Goal: Task Accomplishment & Management: Manage account settings

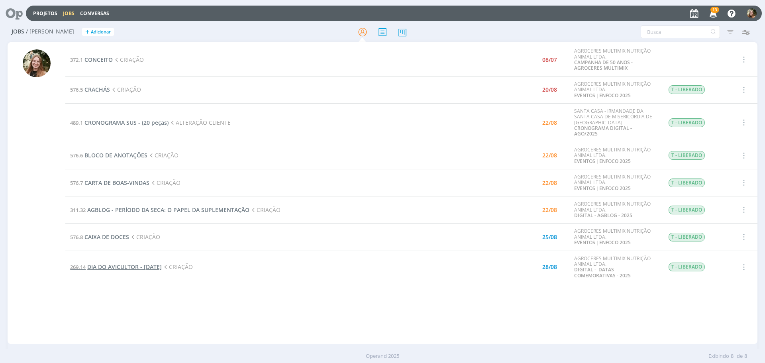
click at [133, 264] on span "DIA DO AVICULTOR - [DATE]" at bounding box center [124, 267] width 74 height 8
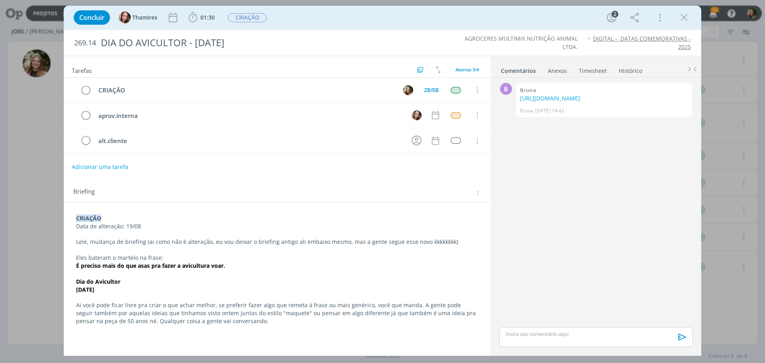
click at [513, 338] on div "dialog" at bounding box center [596, 337] width 194 height 20
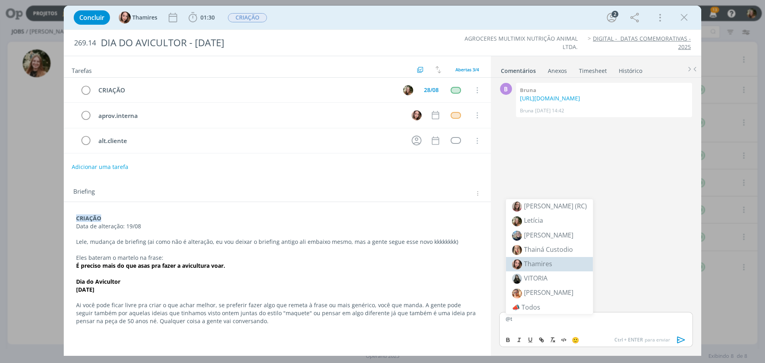
click at [542, 262] on span "Thamires" at bounding box center [538, 263] width 28 height 9
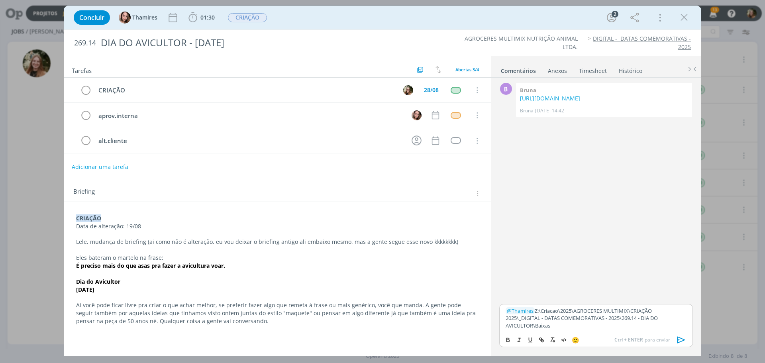
drag, startPoint x: 678, startPoint y: 335, endPoint x: 652, endPoint y: 333, distance: 26.0
click at [678, 336] on icon "dialog" at bounding box center [681, 340] width 12 height 12
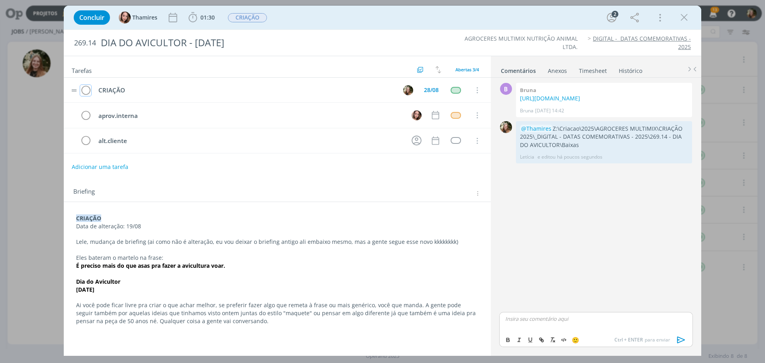
drag, startPoint x: 86, startPoint y: 89, endPoint x: 96, endPoint y: 85, distance: 11.1
click at [87, 89] on icon "dialog" at bounding box center [85, 90] width 11 height 12
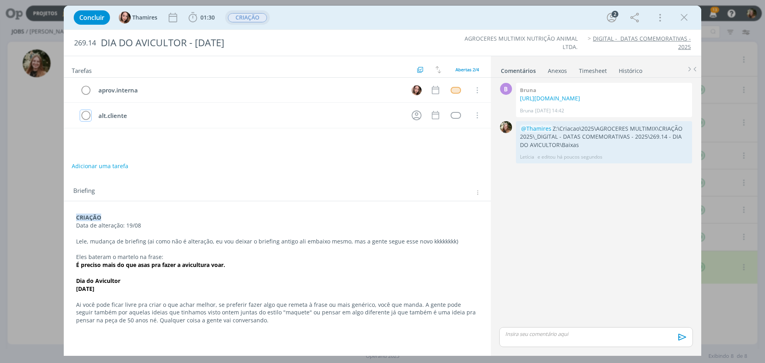
click at [253, 21] on span "CRIAÇÃO" at bounding box center [247, 17] width 39 height 9
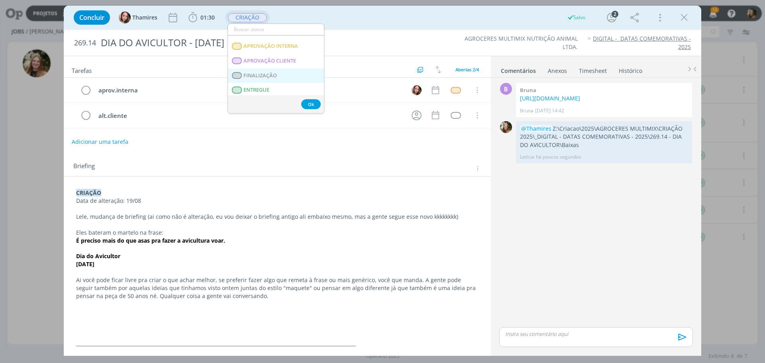
scroll to position [120, 0]
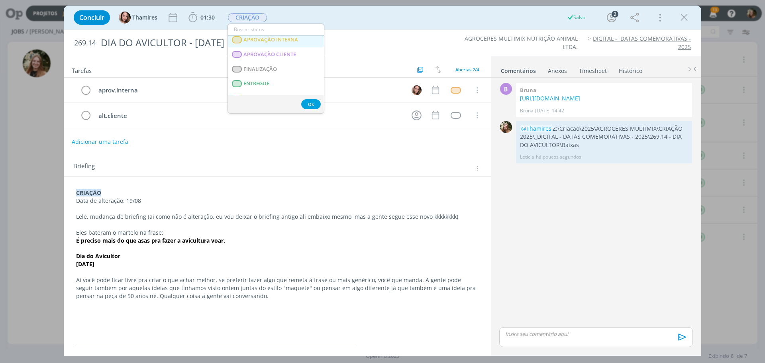
drag, startPoint x: 265, startPoint y: 43, endPoint x: 442, endPoint y: 7, distance: 181.3
click at [265, 43] on INTERNA "APROVAÇÃO INTERNA" at bounding box center [276, 40] width 96 height 15
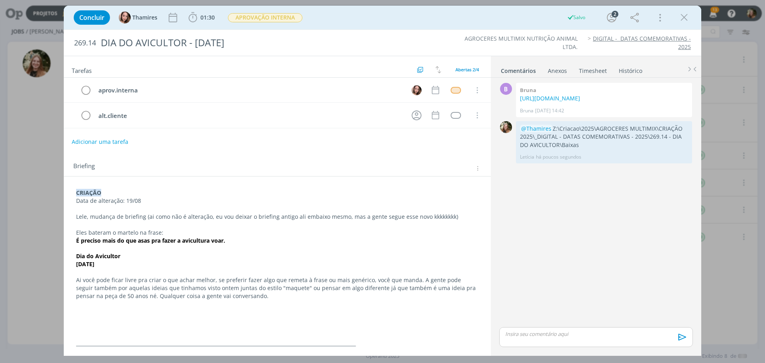
drag, startPoint x: 688, startPoint y: 14, endPoint x: 257, endPoint y: 231, distance: 482.4
click at [682, 16] on icon "dialog" at bounding box center [684, 18] width 12 height 12
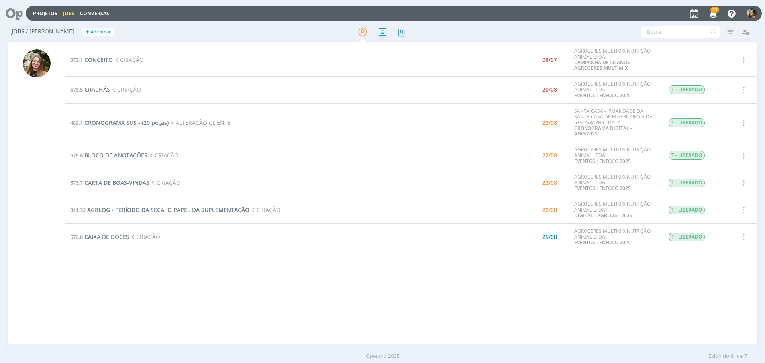
click at [93, 90] on span "CRACHÁS" at bounding box center [96, 90] width 25 height 8
